Goal: Task Accomplishment & Management: Use online tool/utility

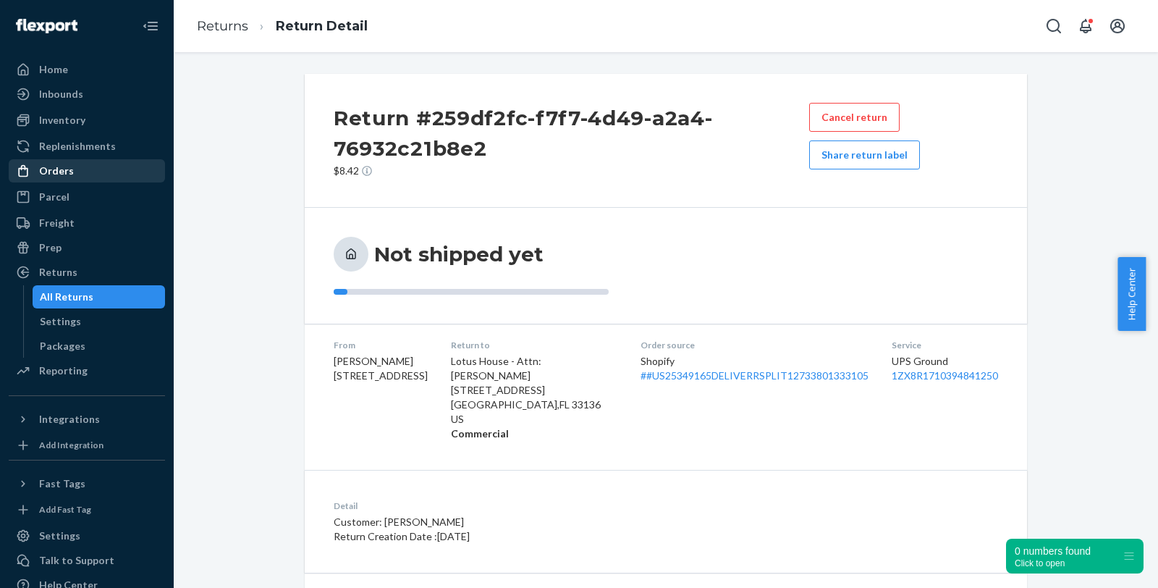
click at [111, 163] on div "Orders" at bounding box center [86, 171] width 153 height 20
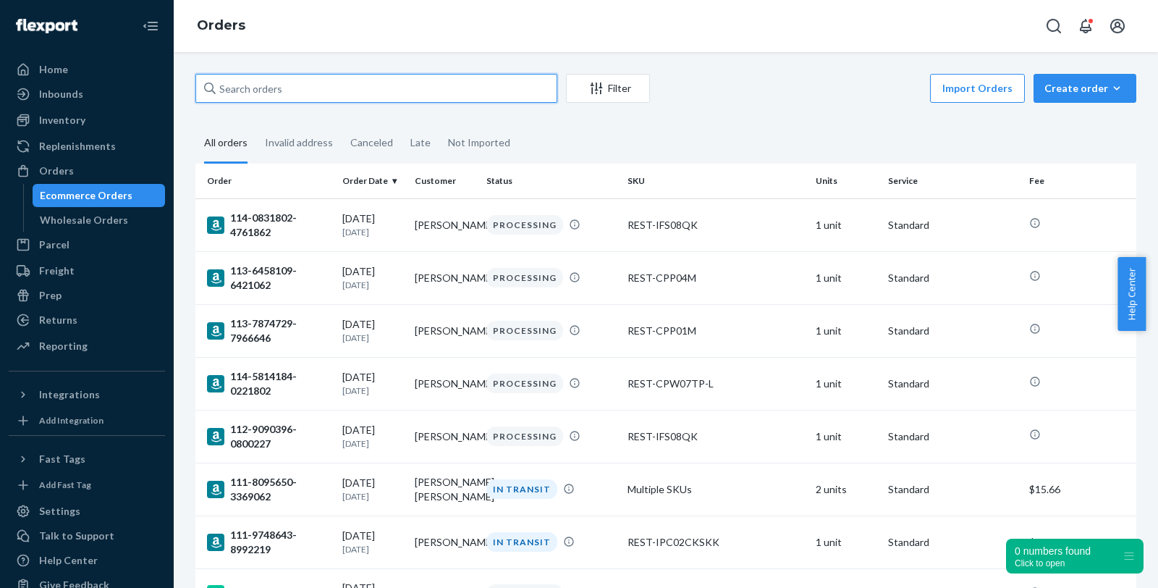
click at [277, 98] on input "text" at bounding box center [376, 88] width 362 height 29
paste input "#PD1189880 Complete"
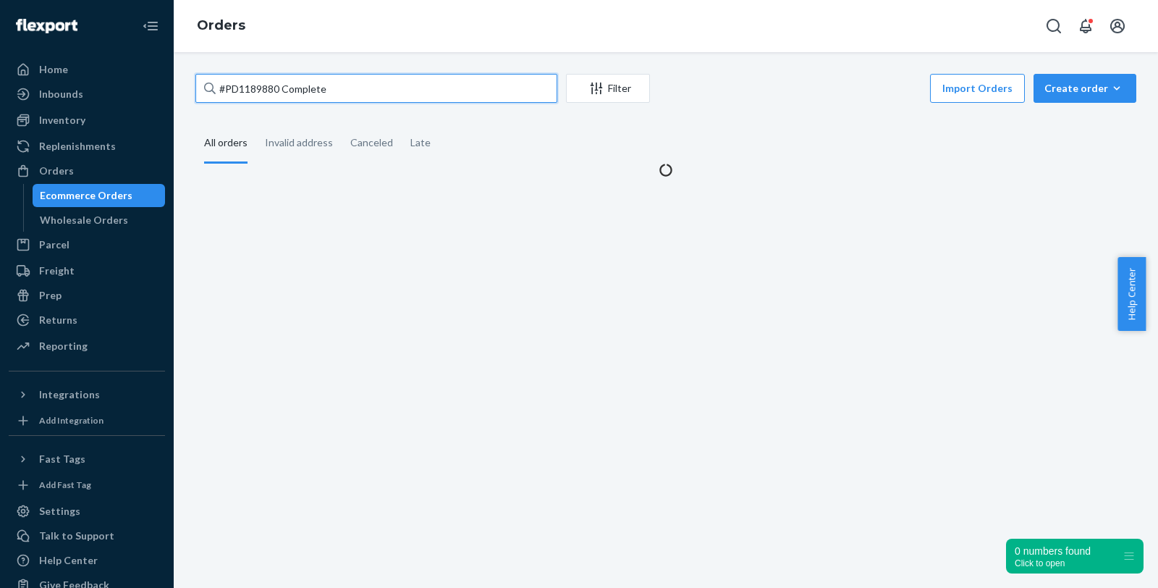
drag, startPoint x: 281, startPoint y: 88, endPoint x: 408, endPoint y: 92, distance: 126.7
click at [408, 92] on input "#PD1189880 Complete" at bounding box center [376, 88] width 362 height 29
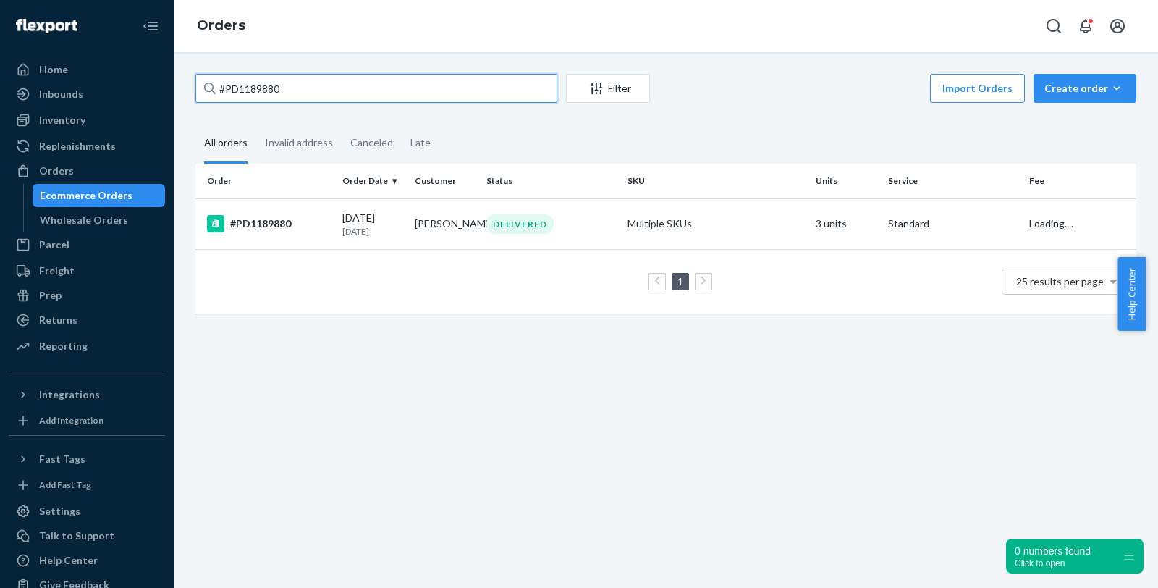
type input "#PD1189880"
click at [268, 226] on div "#PD1189880" at bounding box center [269, 223] width 124 height 17
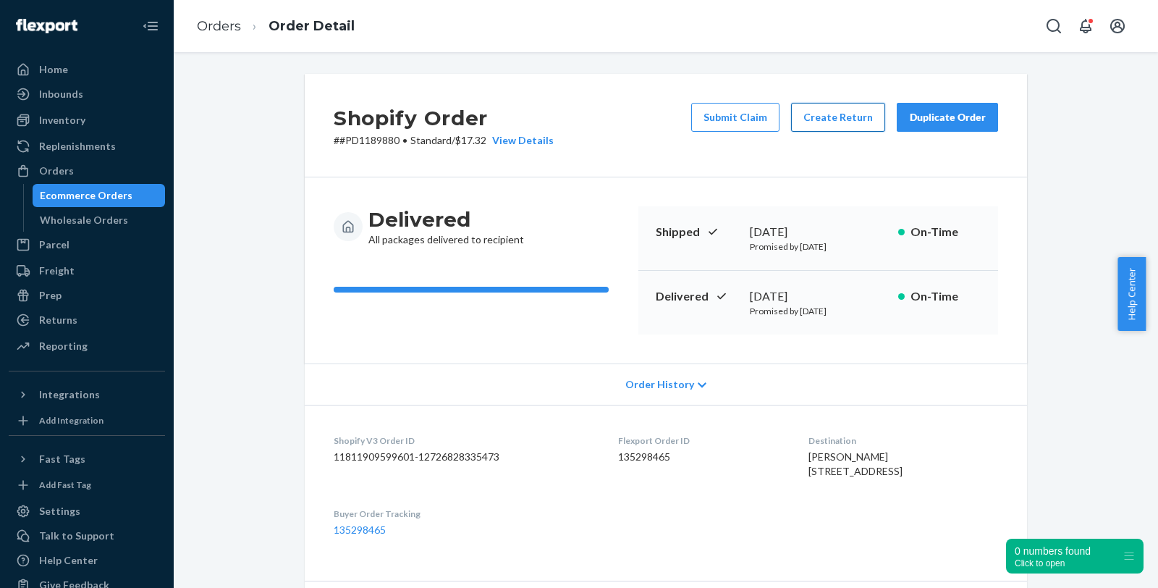
click at [820, 107] on button "Create Return" at bounding box center [838, 117] width 94 height 29
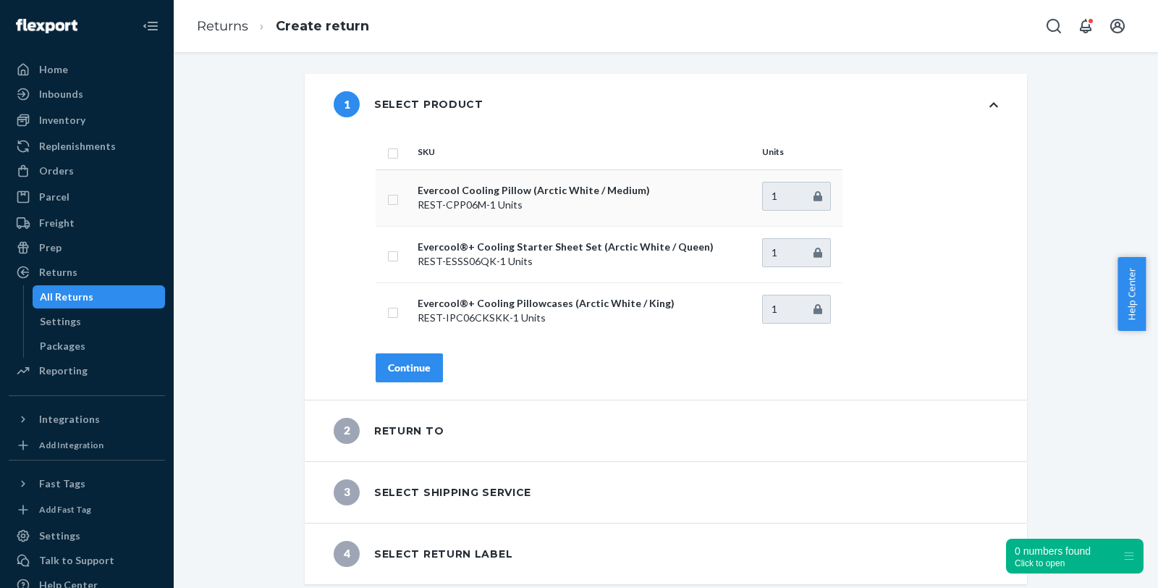
click at [391, 197] on input "checkbox" at bounding box center [393, 197] width 12 height 15
checkbox input "true"
click at [419, 369] on div "Continue" at bounding box center [409, 367] width 43 height 14
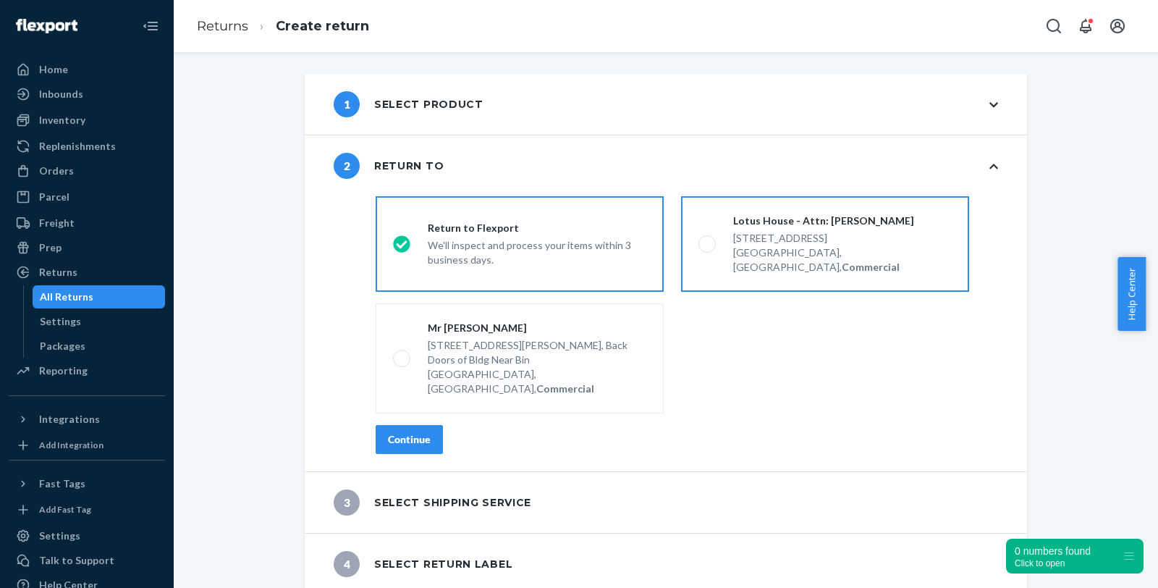
click at [775, 242] on div "217 NW 15th St," at bounding box center [842, 238] width 219 height 14
click at [708, 242] on input "Lotus House - Attn: Victoria Varela 217 NW 15th St, Miami, FL 33136, US, Commer…" at bounding box center [702, 244] width 9 height 9
radio input "true"
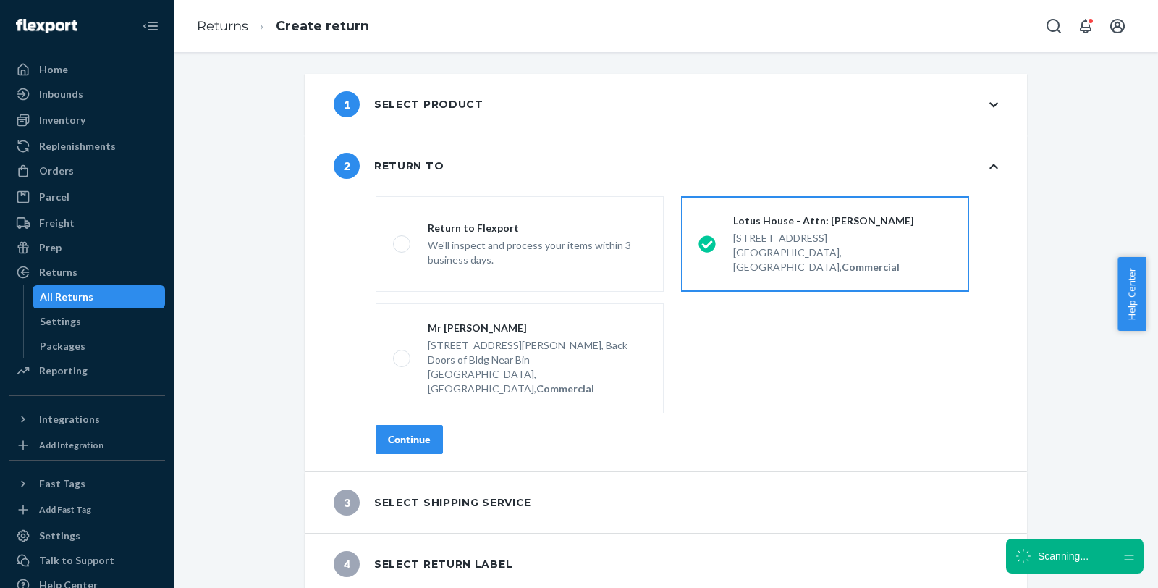
click at [412, 432] on div "Continue" at bounding box center [409, 439] width 43 height 14
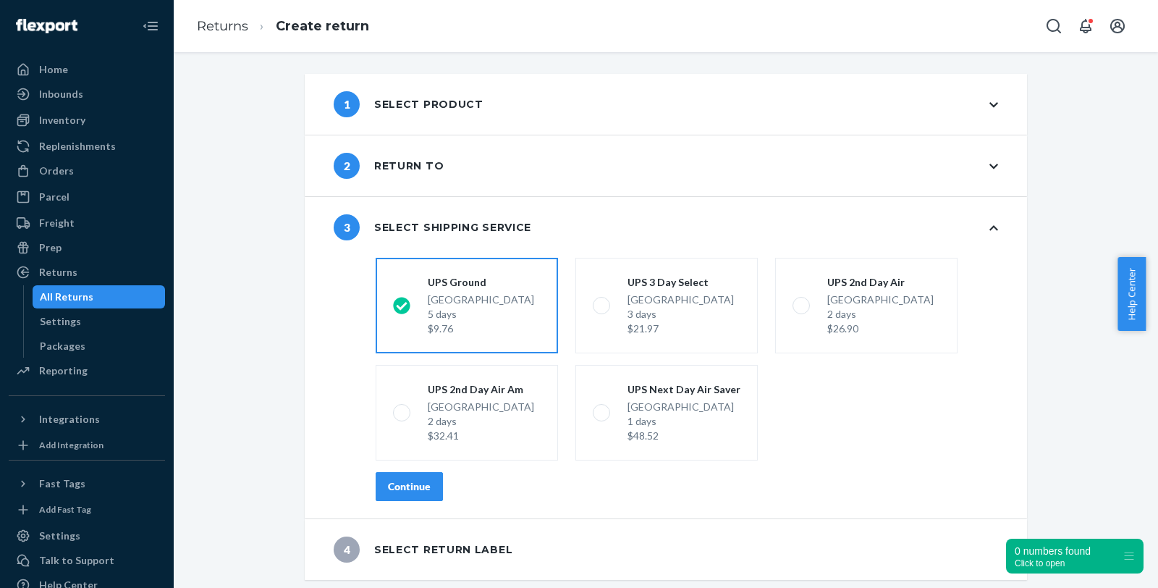
click at [409, 485] on div "Continue" at bounding box center [409, 486] width 43 height 14
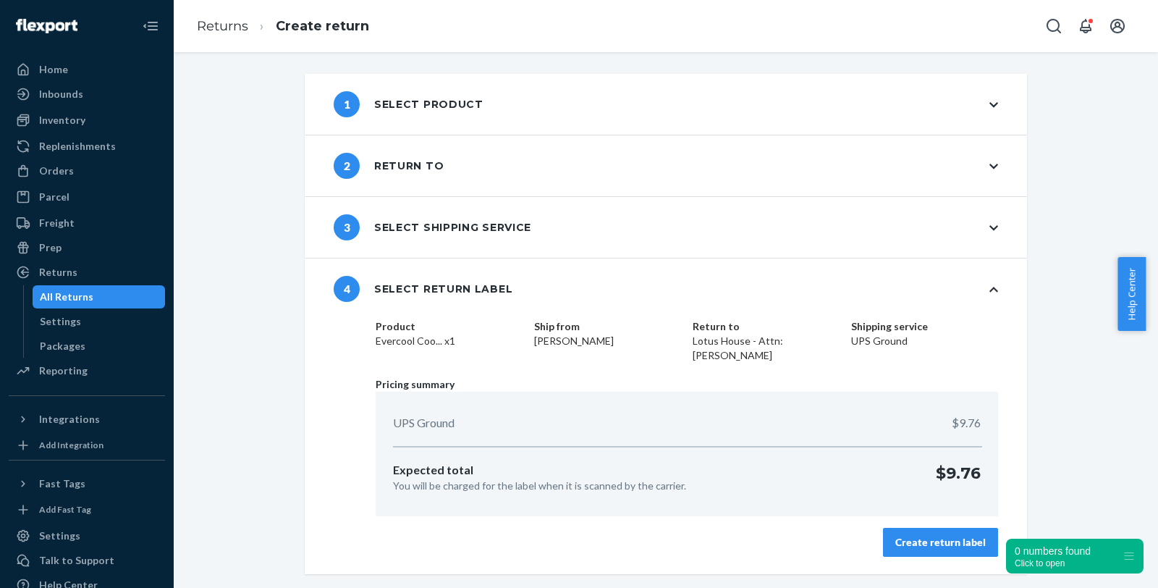
click at [928, 538] on div "Create return label" at bounding box center [940, 542] width 90 height 14
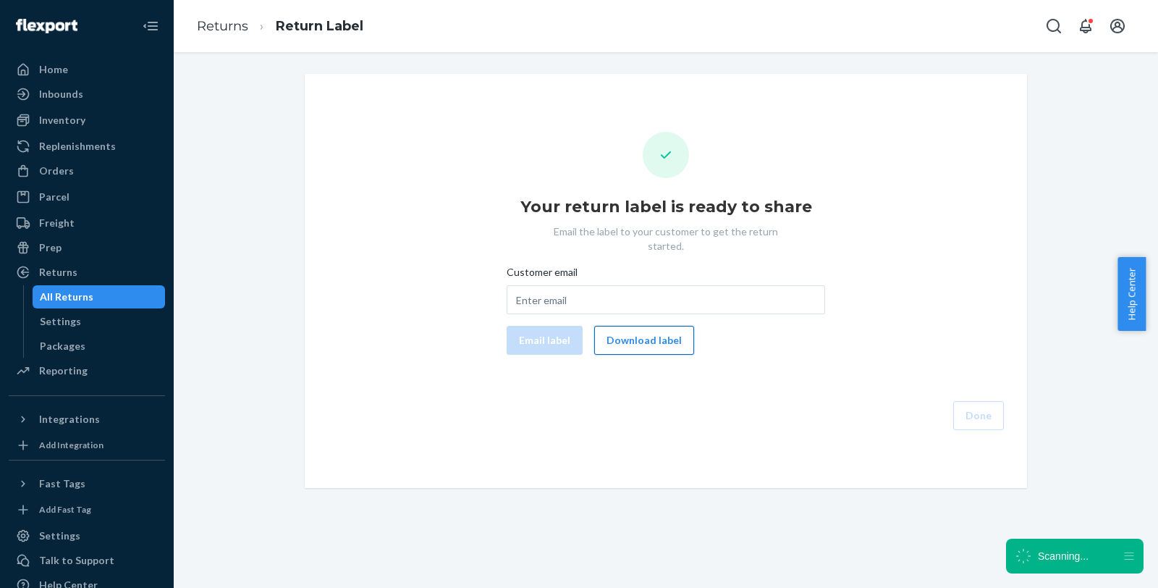
click at [640, 326] on button "Download label" at bounding box center [644, 340] width 100 height 29
click at [102, 171] on div "Orders" at bounding box center [86, 171] width 153 height 20
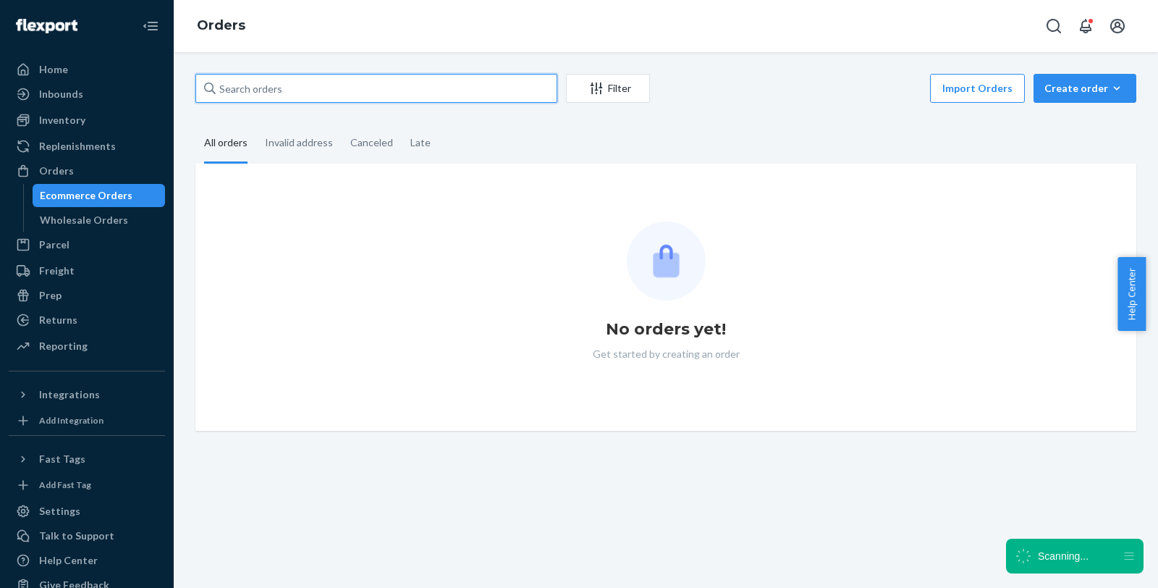
click at [349, 103] on div "Filter Import Orders Create order Ecommerce order Removal order" at bounding box center [665, 90] width 941 height 33
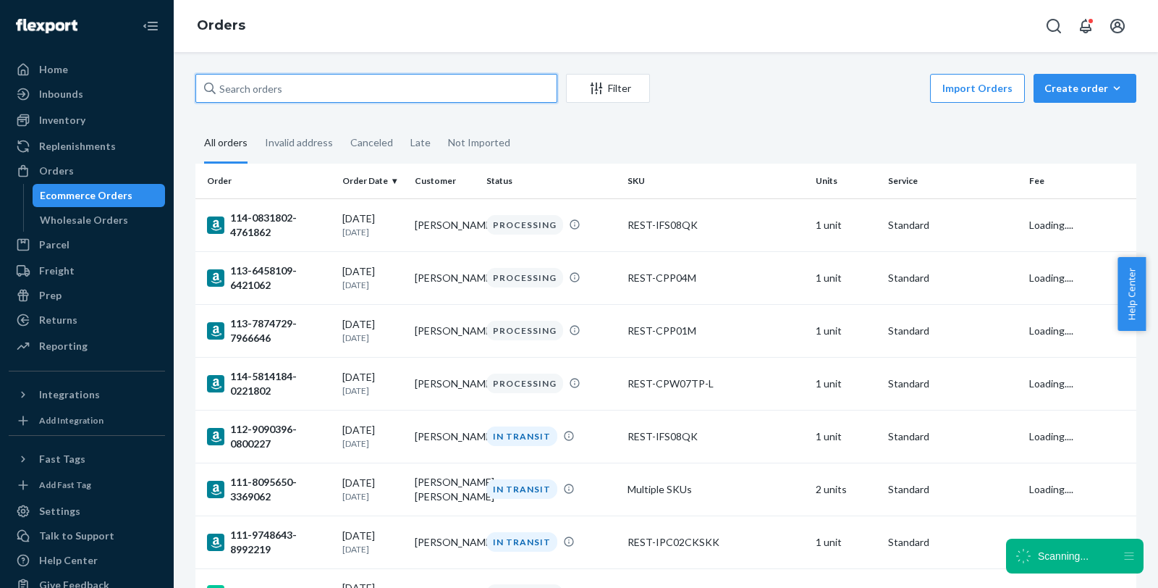
paste input "US25358312"
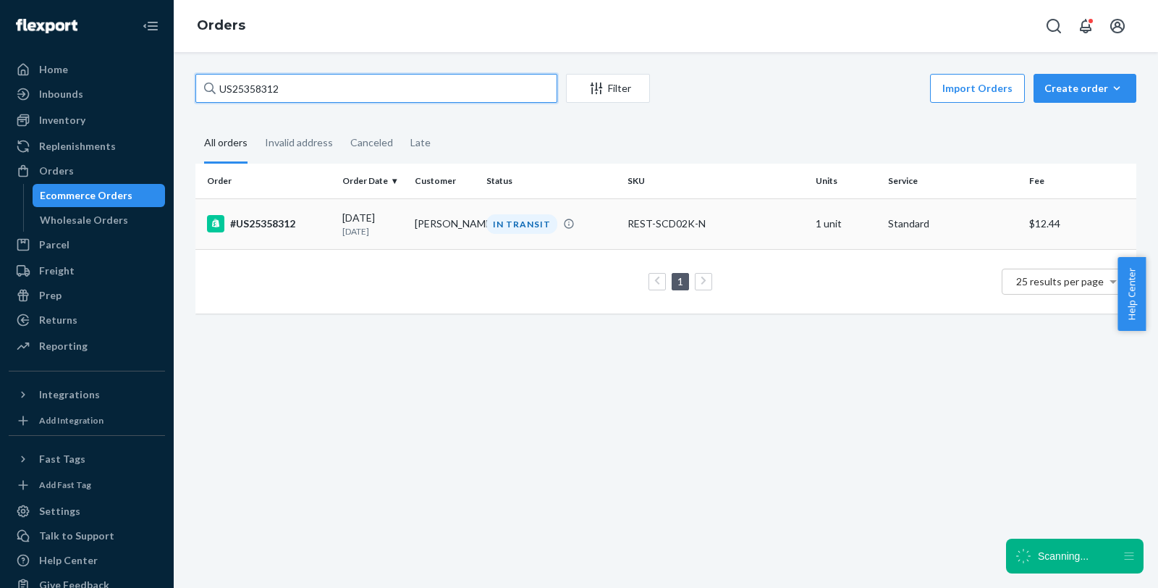
type input "US25358312"
click at [286, 225] on div "#US25358312" at bounding box center [269, 223] width 124 height 17
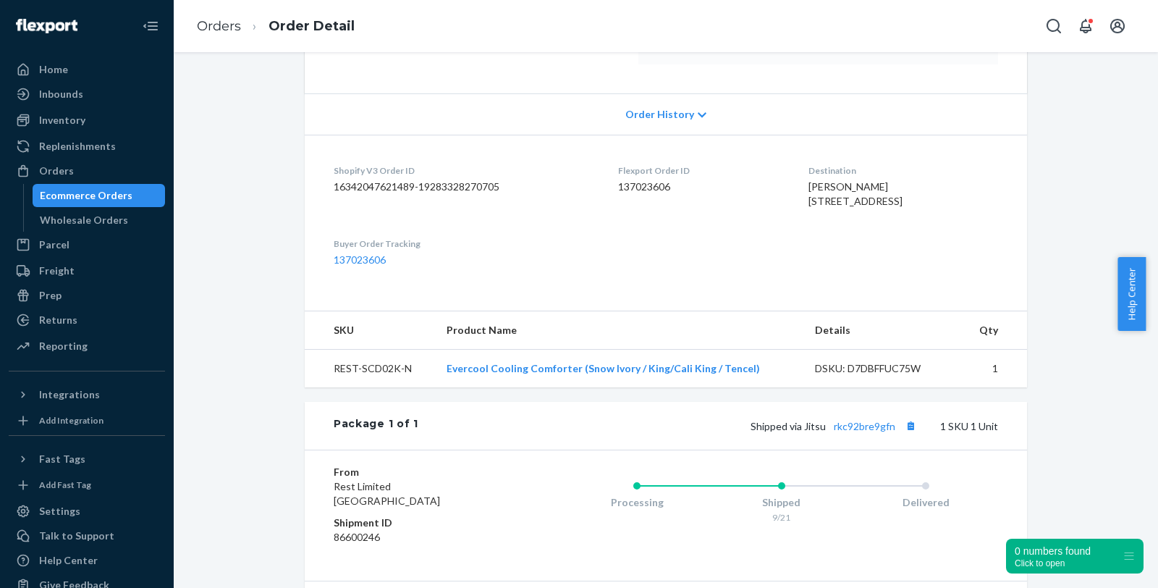
scroll to position [260, 0]
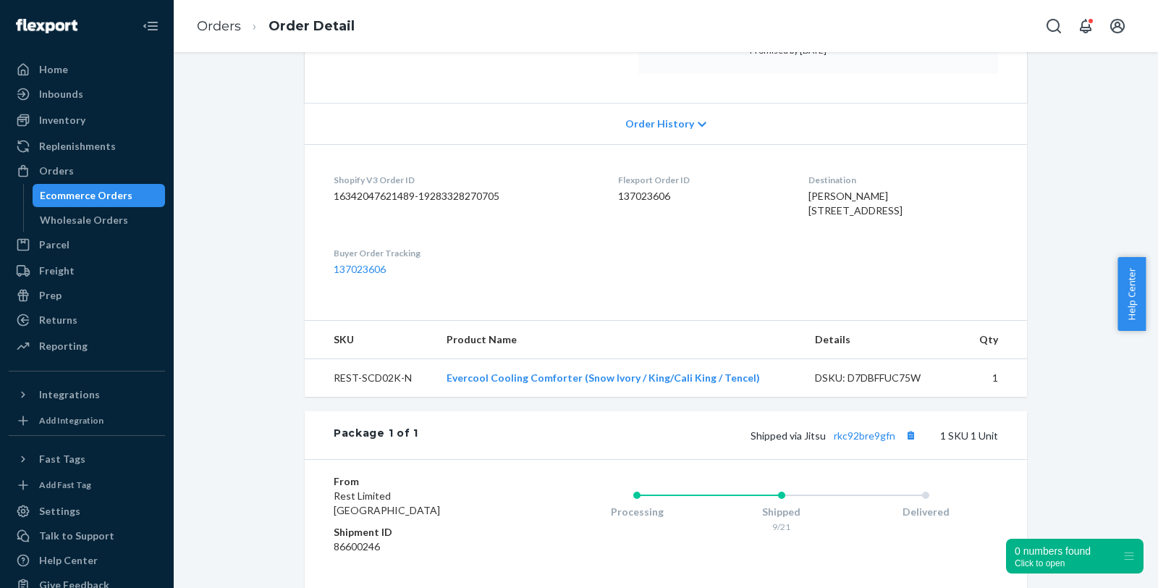
click at [677, 286] on dl "Shopify V3 Order ID 16342047621489-19283328270705 Flexport Order ID 137023606 D…" at bounding box center [666, 224] width 722 height 161
